Goal: Task Accomplishment & Management: Use online tool/utility

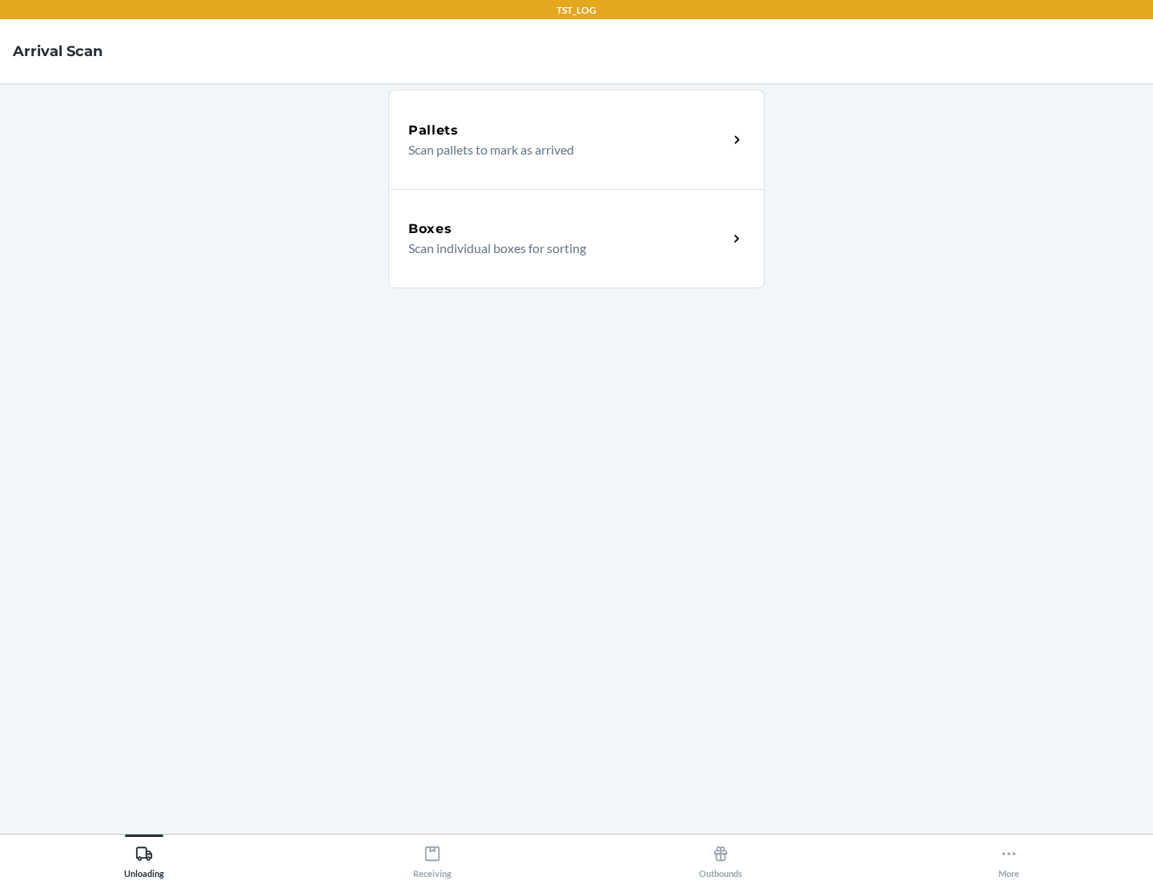
click at [568, 229] on div "Boxes" at bounding box center [568, 228] width 320 height 19
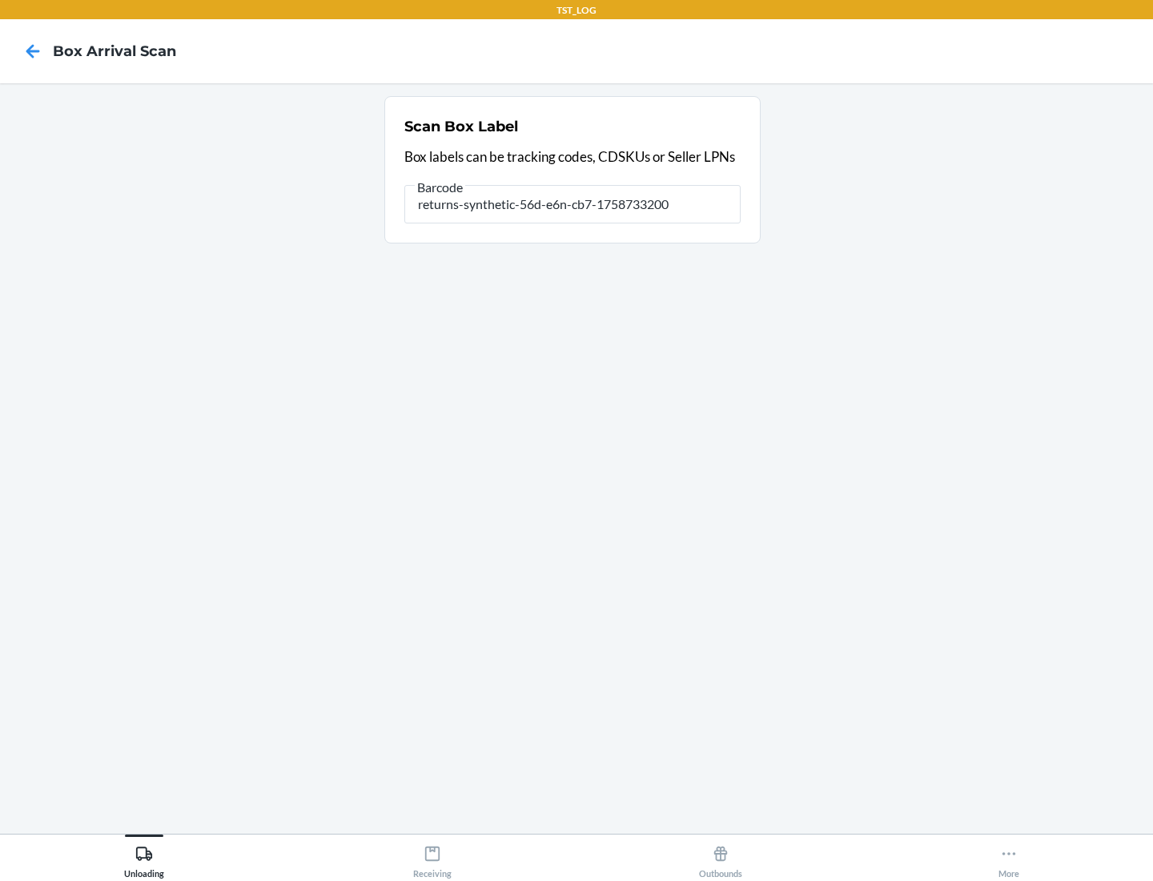
type input "returns-synthetic-56d-e6n-cb7-1758733200"
